Goal: Task Accomplishment & Management: Use online tool/utility

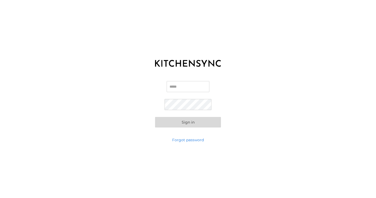
click at [177, 81] on input "Email" at bounding box center [188, 86] width 43 height 11
type input "**********"
click at [197, 121] on button "Sign in" at bounding box center [188, 122] width 66 height 11
